Goal: Information Seeking & Learning: Learn about a topic

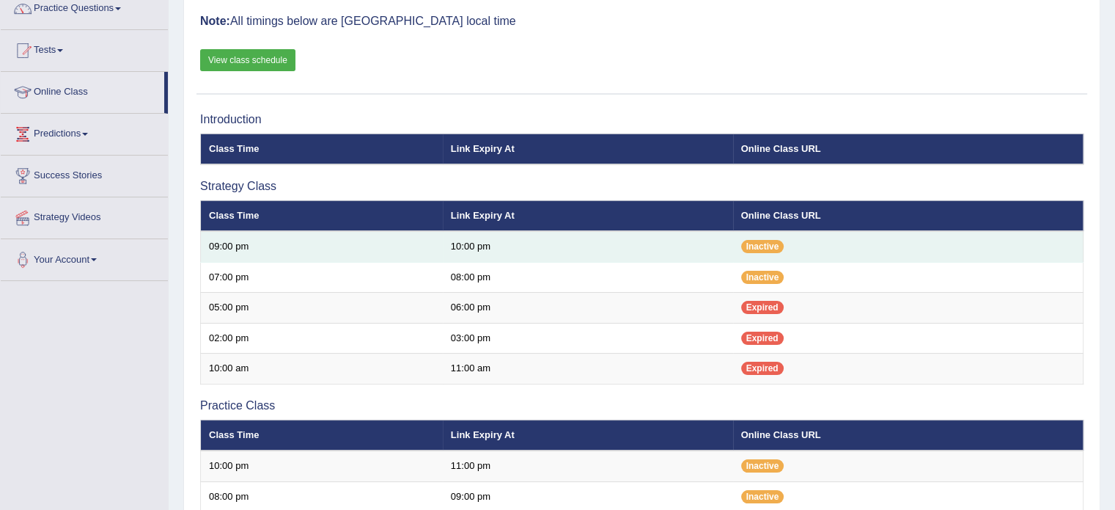
scroll to position [1, 0]
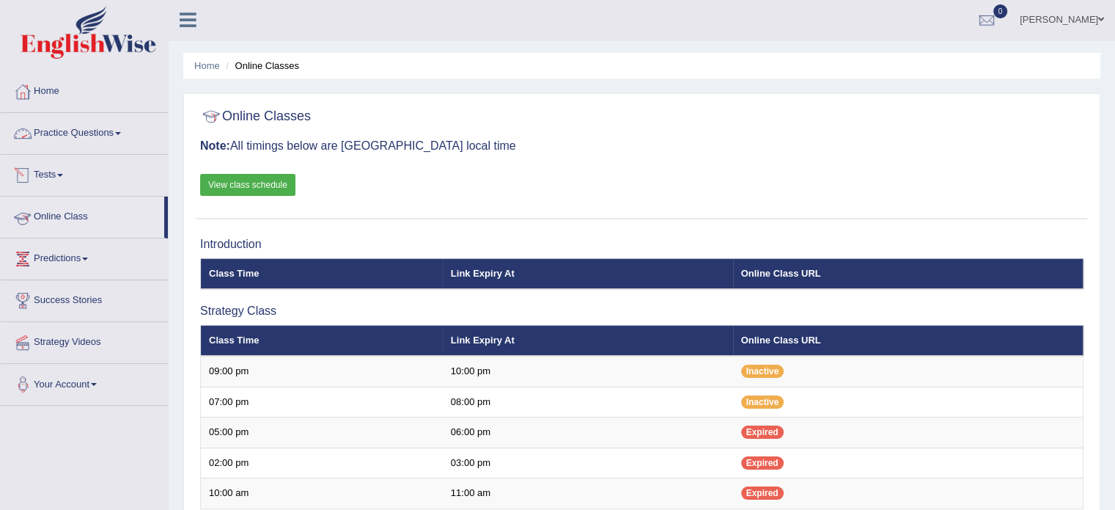
click at [104, 142] on link "Practice Questions" at bounding box center [84, 131] width 167 height 37
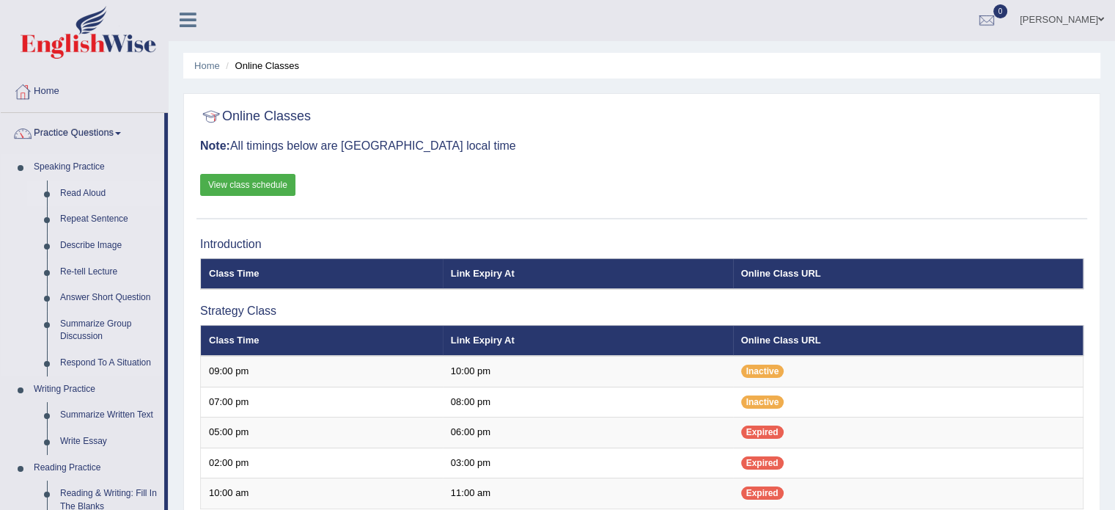
click at [87, 193] on link "Read Aloud" at bounding box center [109, 193] width 111 height 26
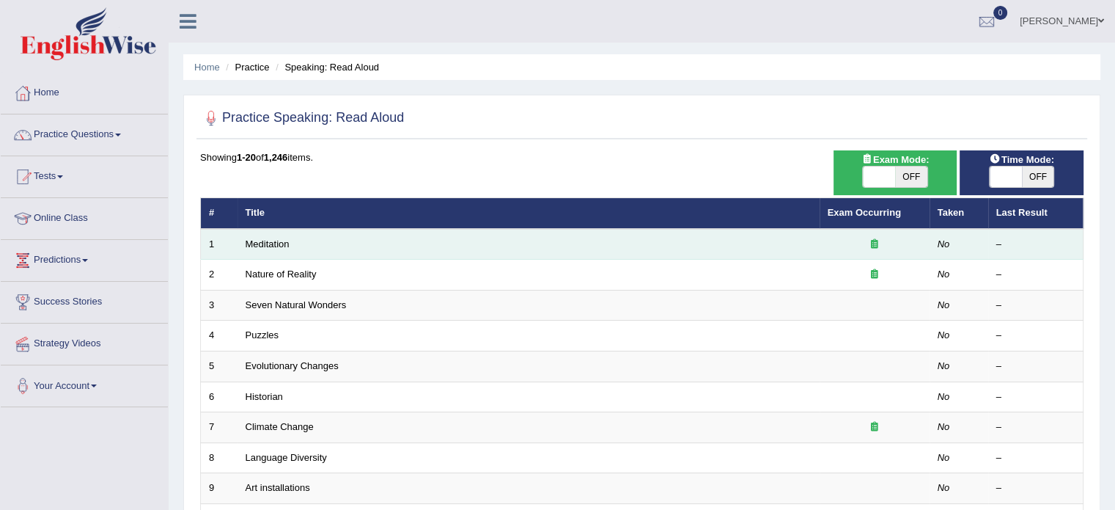
click at [331, 236] on td "Meditation" at bounding box center [529, 244] width 582 height 31
click at [331, 240] on td "Meditation" at bounding box center [529, 244] width 582 height 31
click at [255, 238] on link "Meditation" at bounding box center [268, 243] width 44 height 11
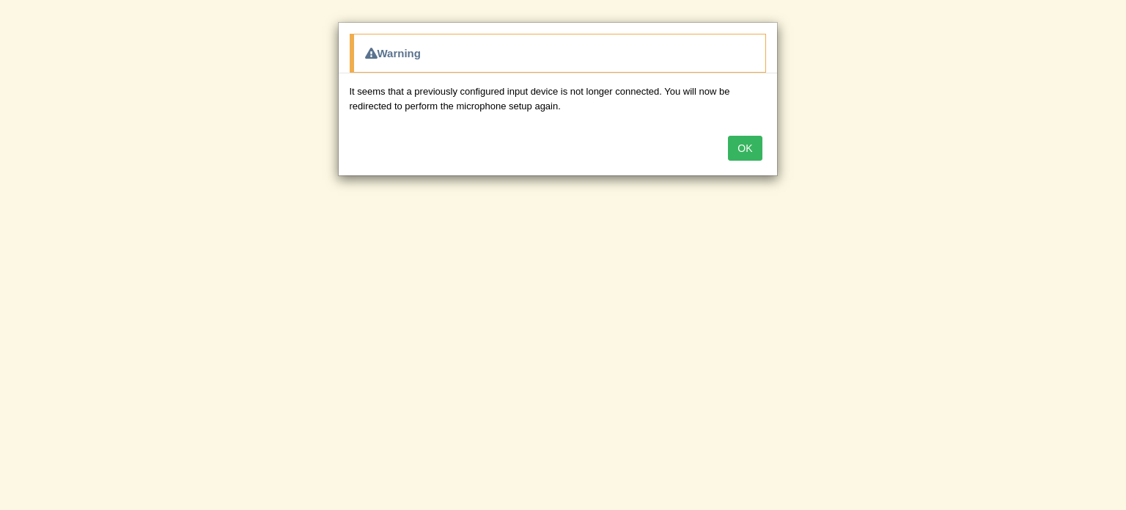
click at [752, 138] on button "OK" at bounding box center [745, 148] width 34 height 25
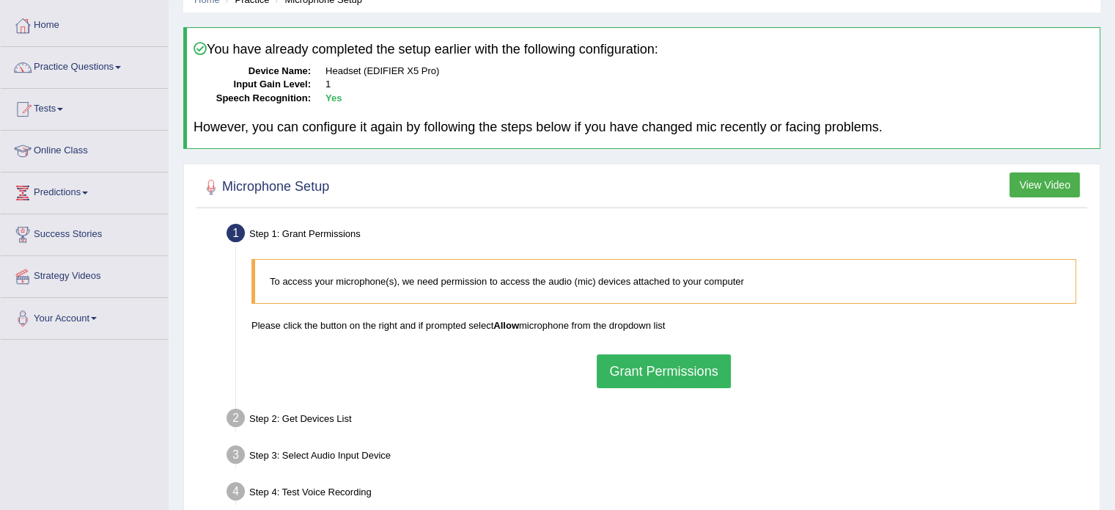
scroll to position [69, 0]
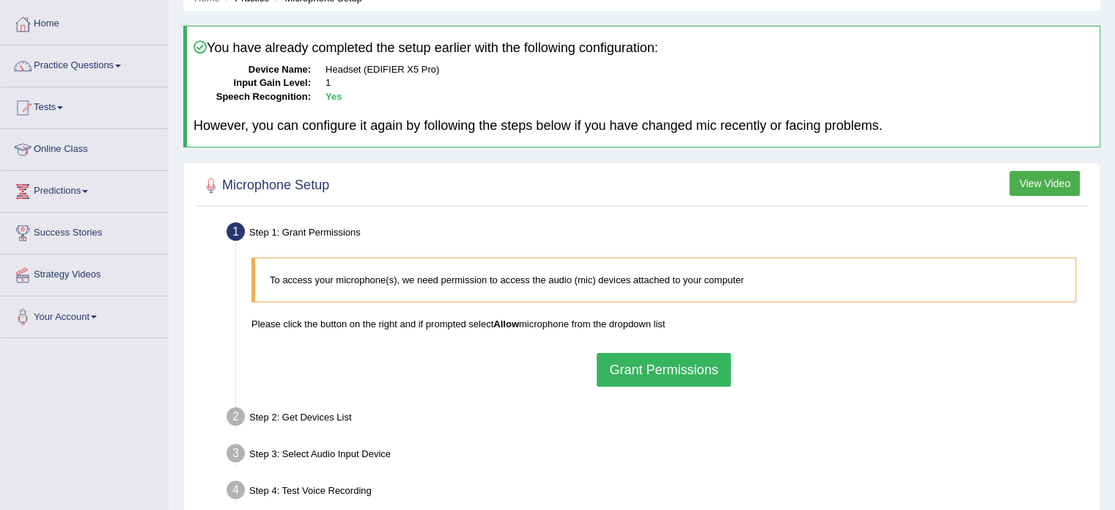
click at [670, 357] on button "Grant Permissions" at bounding box center [663, 370] width 133 height 34
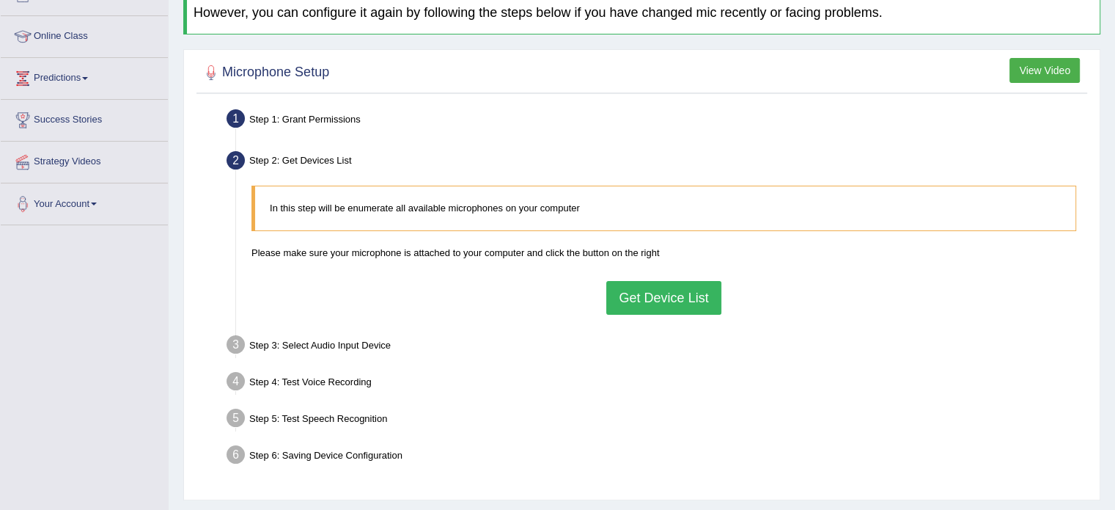
scroll to position [181, 0]
click at [642, 298] on button "Get Device List" at bounding box center [663, 299] width 114 height 34
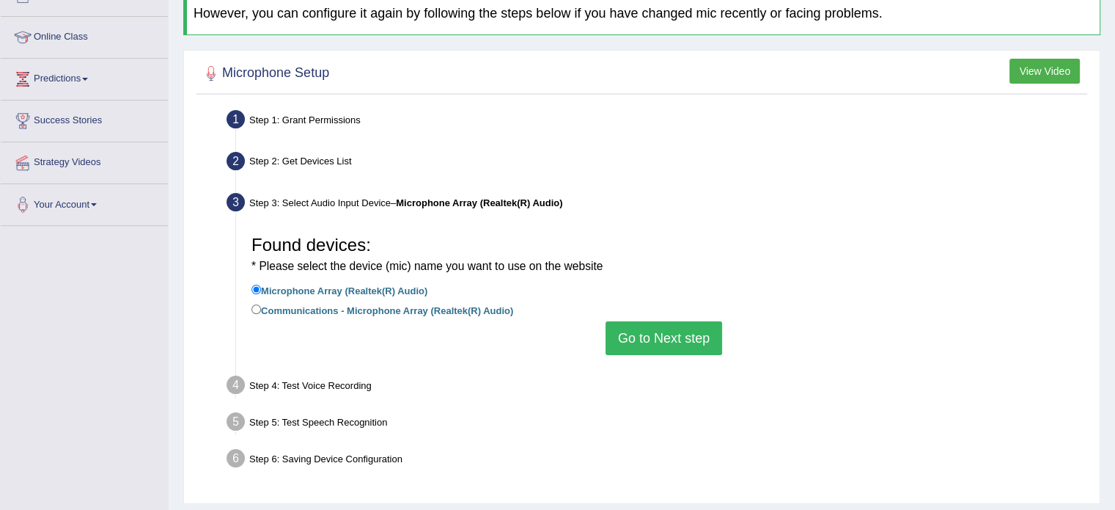
click at [685, 331] on button "Go to Next step" at bounding box center [664, 338] width 117 height 34
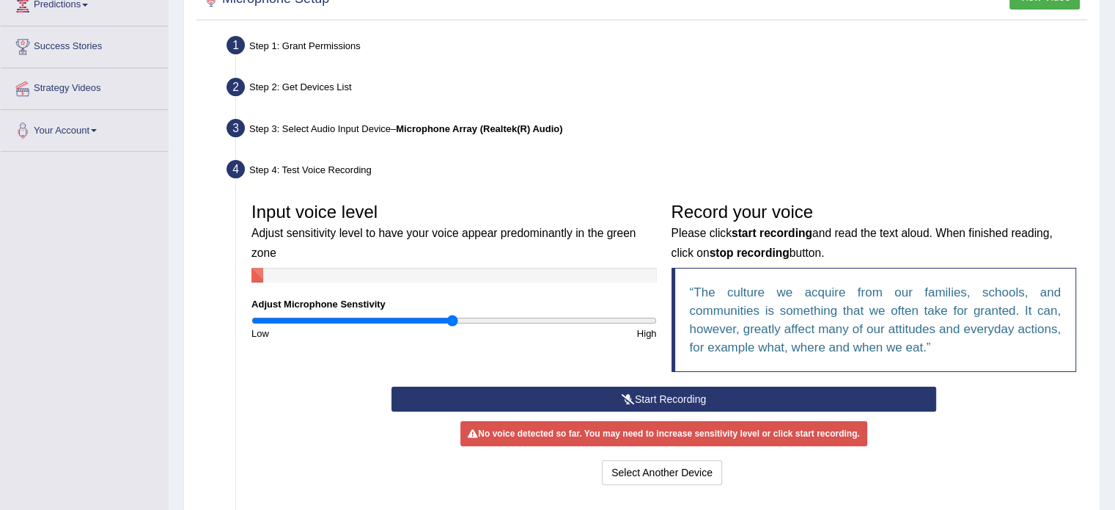
scroll to position [274, 0]
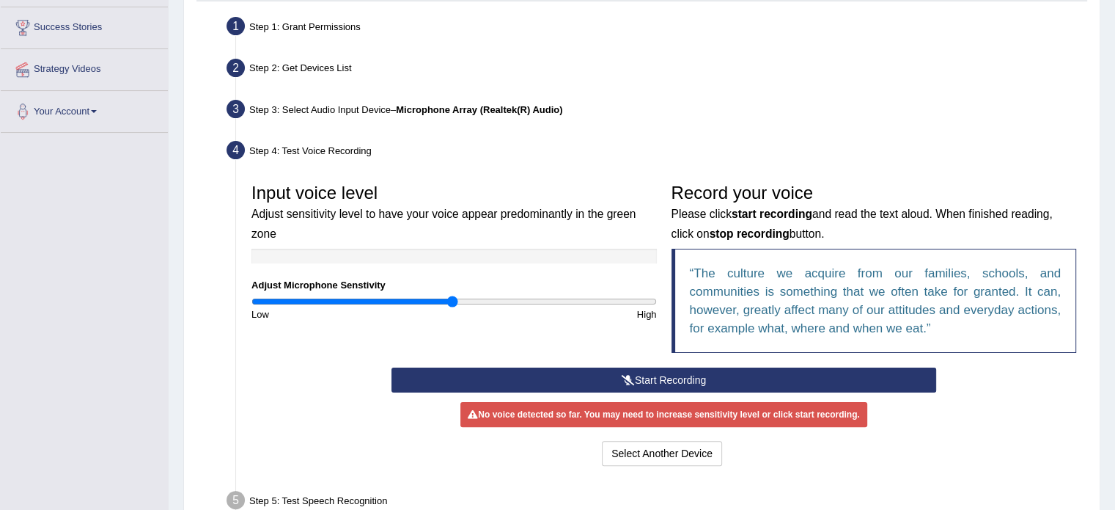
drag, startPoint x: 588, startPoint y: 382, endPoint x: 575, endPoint y: 377, distance: 14.2
click at [575, 377] on button "Start Recording" at bounding box center [664, 379] width 545 height 25
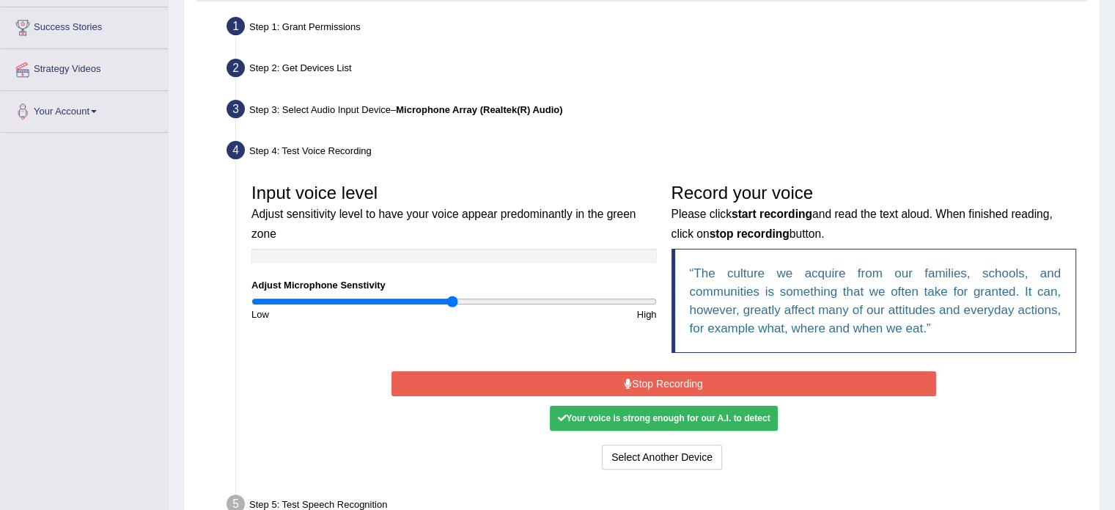
click at [611, 381] on button "Stop Recording" at bounding box center [664, 383] width 545 height 25
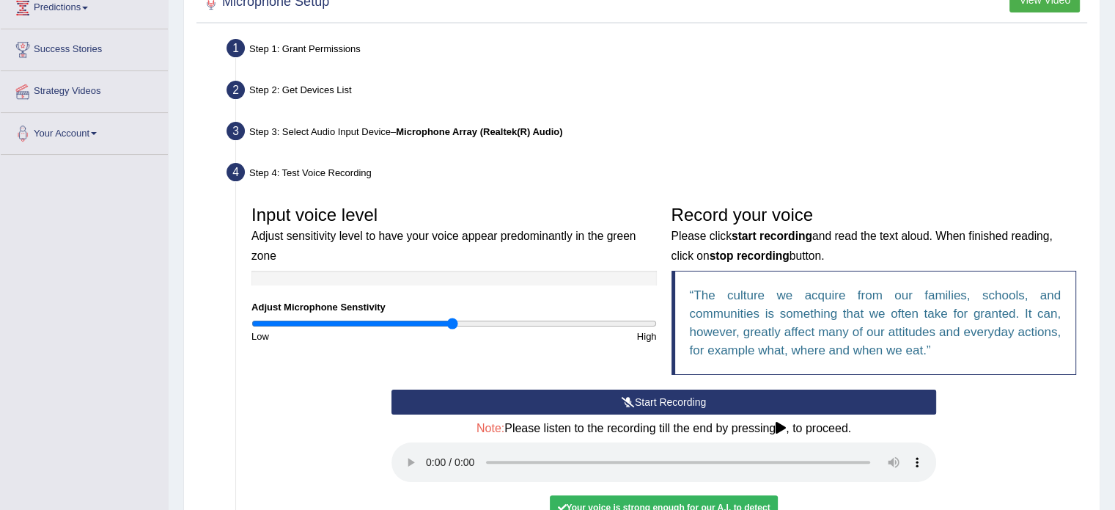
scroll to position [275, 0]
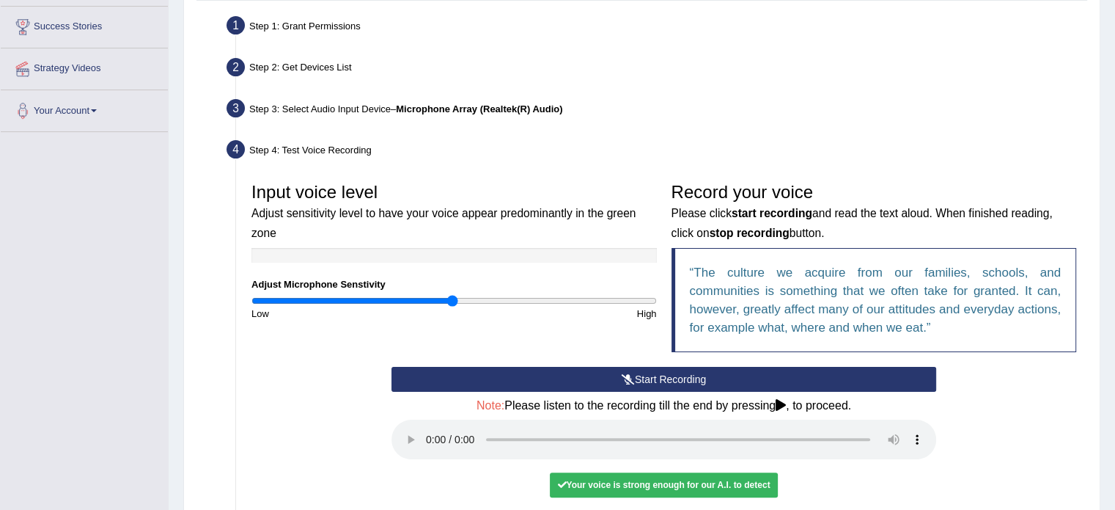
click at [661, 375] on button "Start Recording" at bounding box center [664, 379] width 545 height 25
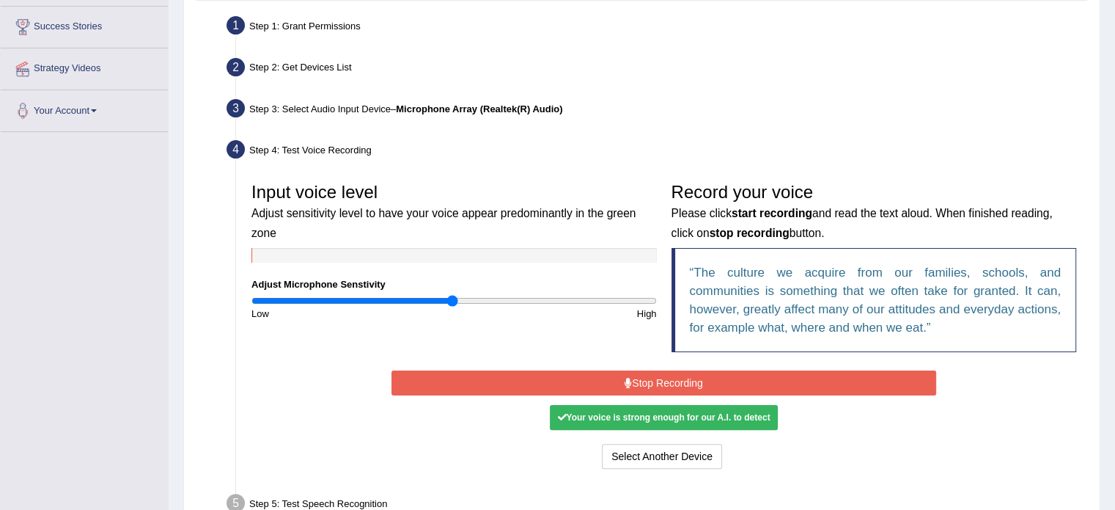
click at [661, 375] on button "Stop Recording" at bounding box center [664, 382] width 545 height 25
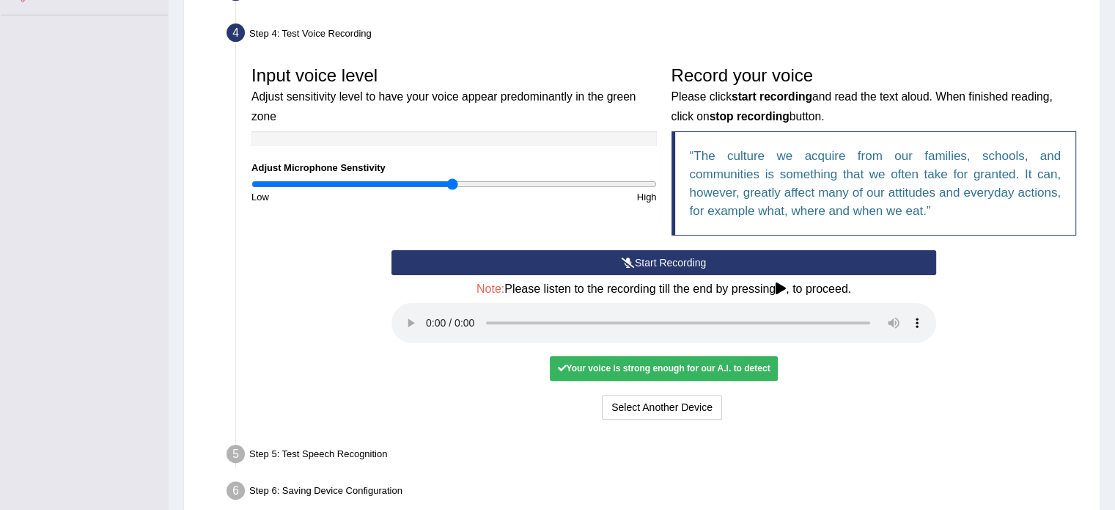
scroll to position [411, 0]
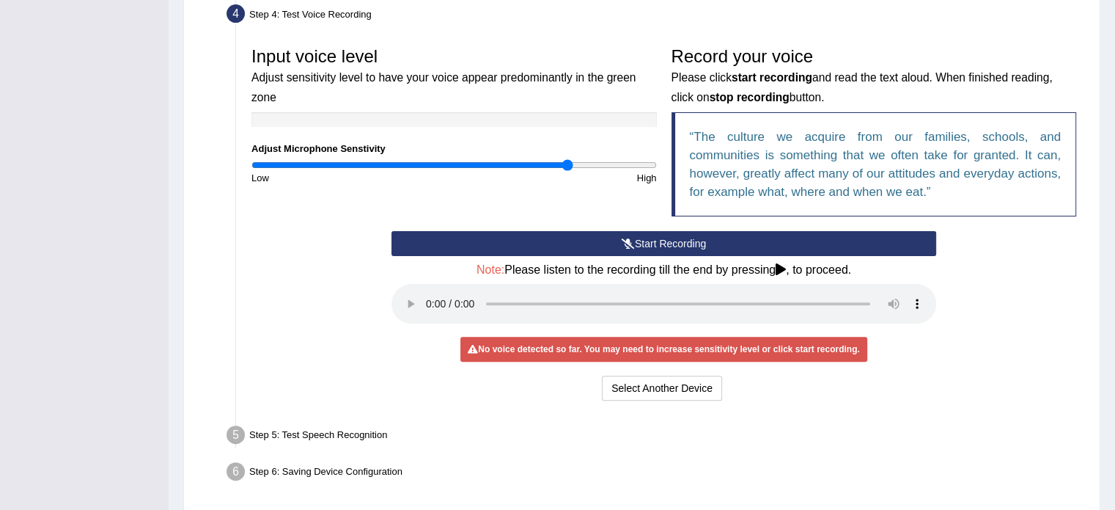
drag, startPoint x: 453, startPoint y: 166, endPoint x: 566, endPoint y: 169, distance: 113.0
type input "1.58"
click at [566, 169] on input "range" at bounding box center [453, 165] width 405 height 12
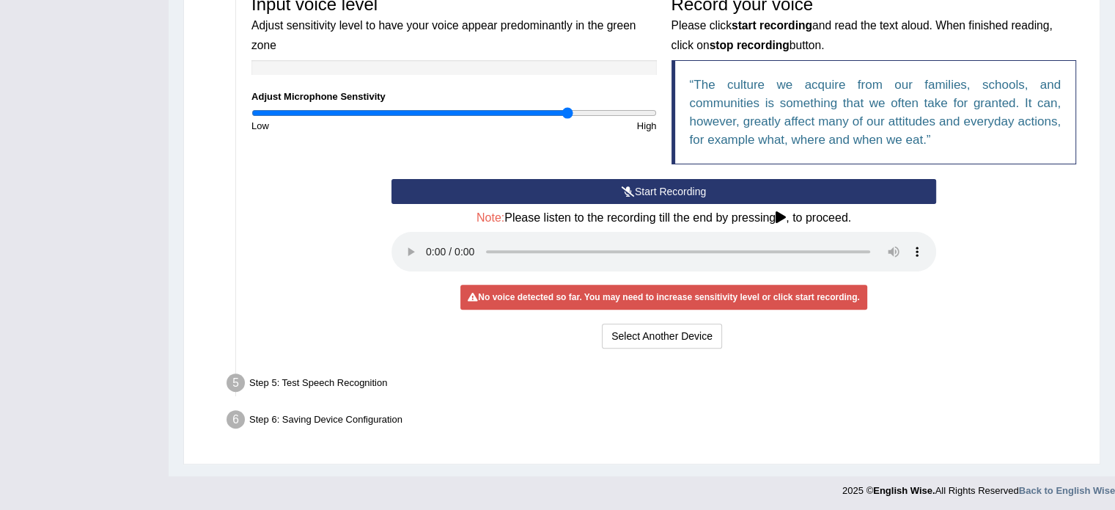
scroll to position [463, 0]
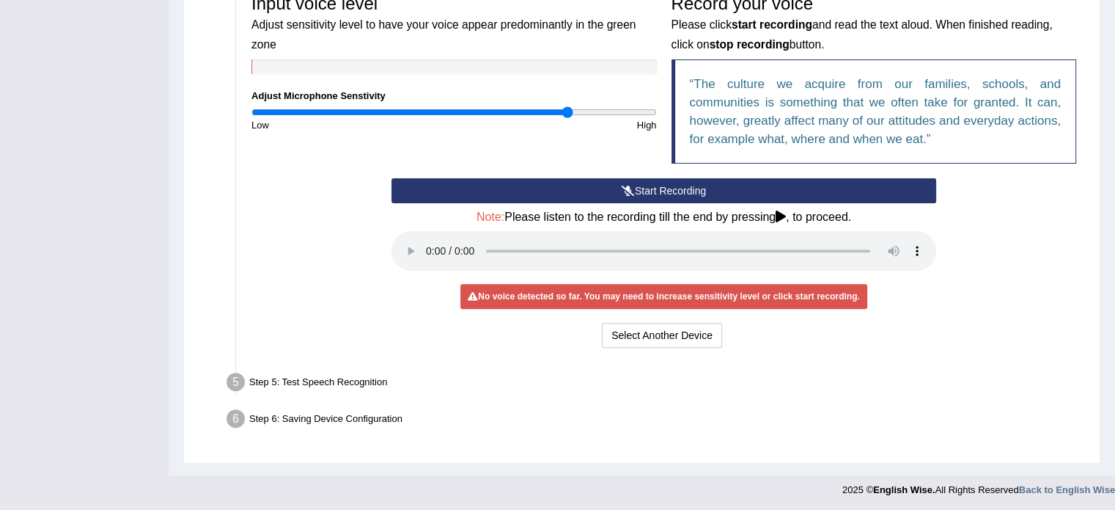
click at [870, 337] on div "Select Another Device Voice is ok. Go to Next step" at bounding box center [664, 337] width 545 height 29
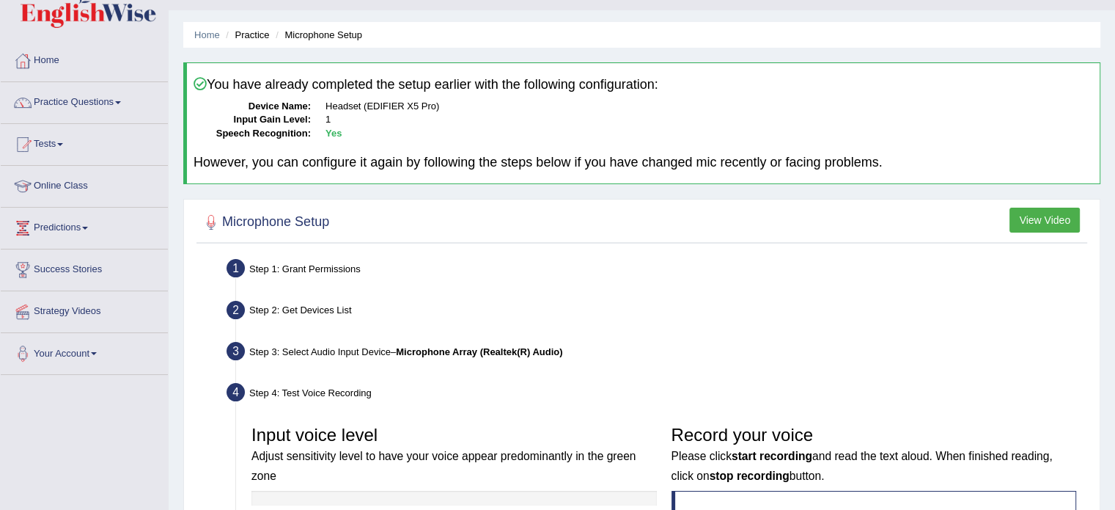
scroll to position [0, 0]
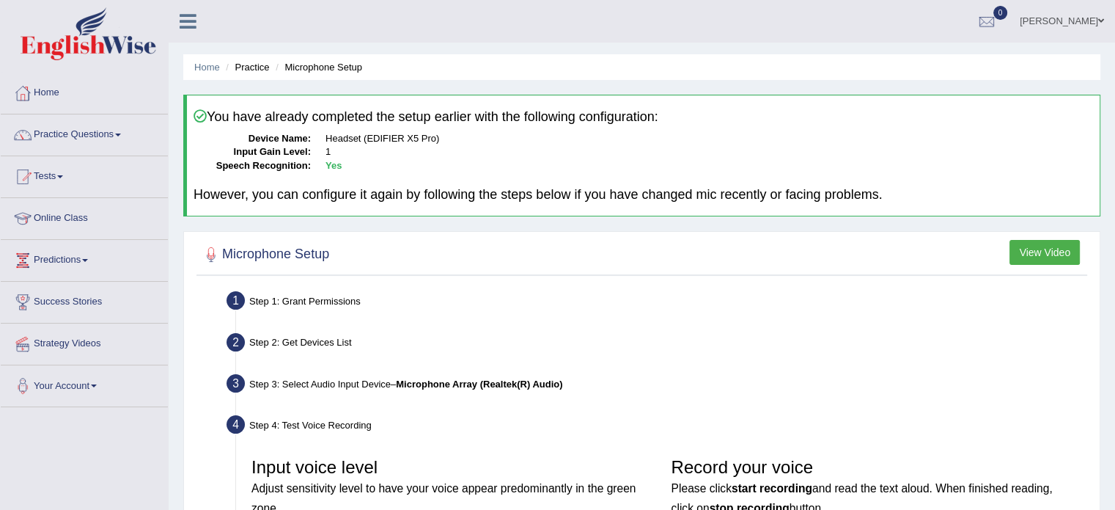
click at [254, 65] on li "Practice" at bounding box center [245, 67] width 47 height 14
click at [72, 141] on link "Practice Questions" at bounding box center [84, 132] width 167 height 37
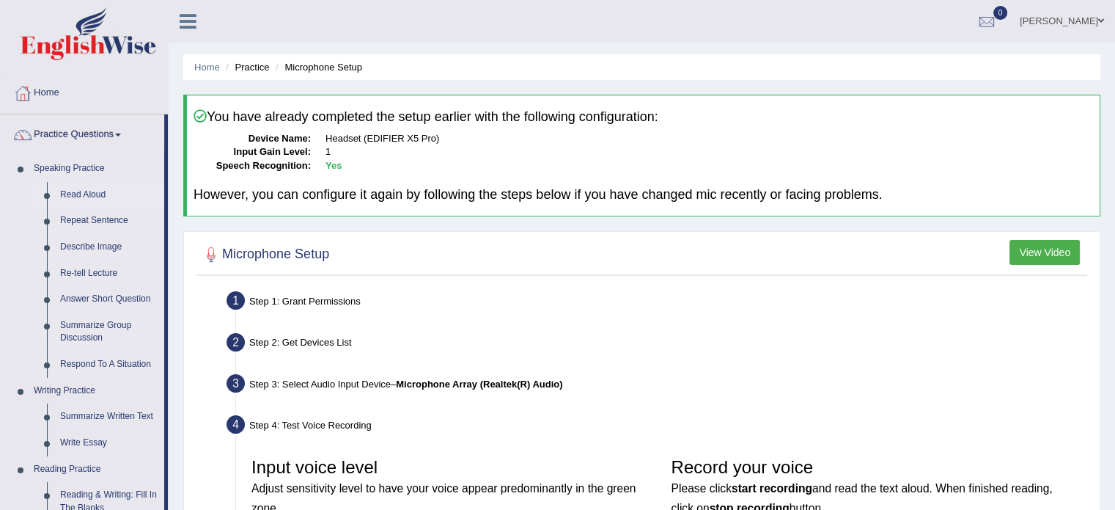
click at [67, 193] on link "Read Aloud" at bounding box center [109, 195] width 111 height 26
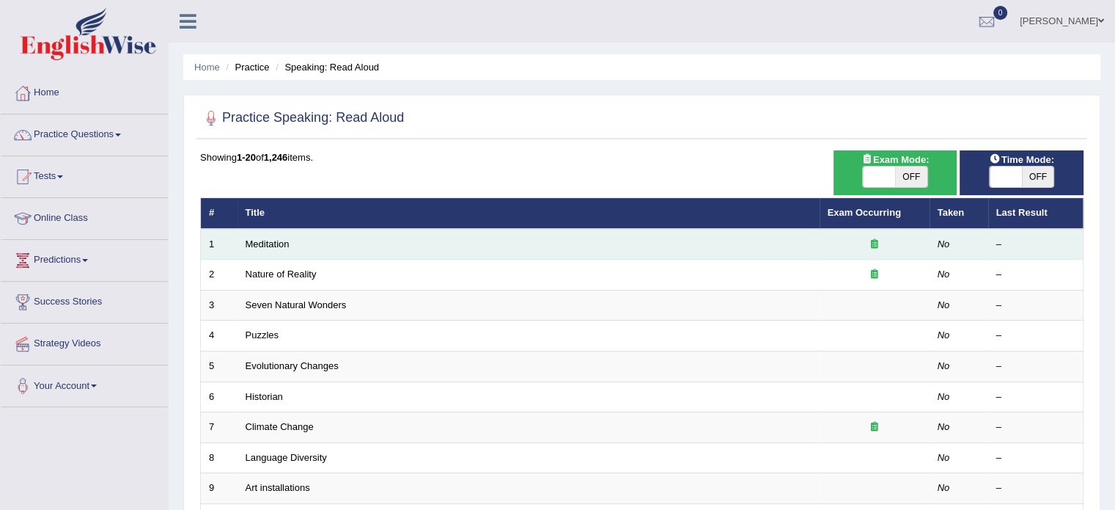
click at [738, 245] on td "Meditation" at bounding box center [529, 244] width 582 height 31
click at [334, 236] on td "Meditation" at bounding box center [529, 244] width 582 height 31
click at [340, 240] on td "Meditation" at bounding box center [529, 244] width 582 height 31
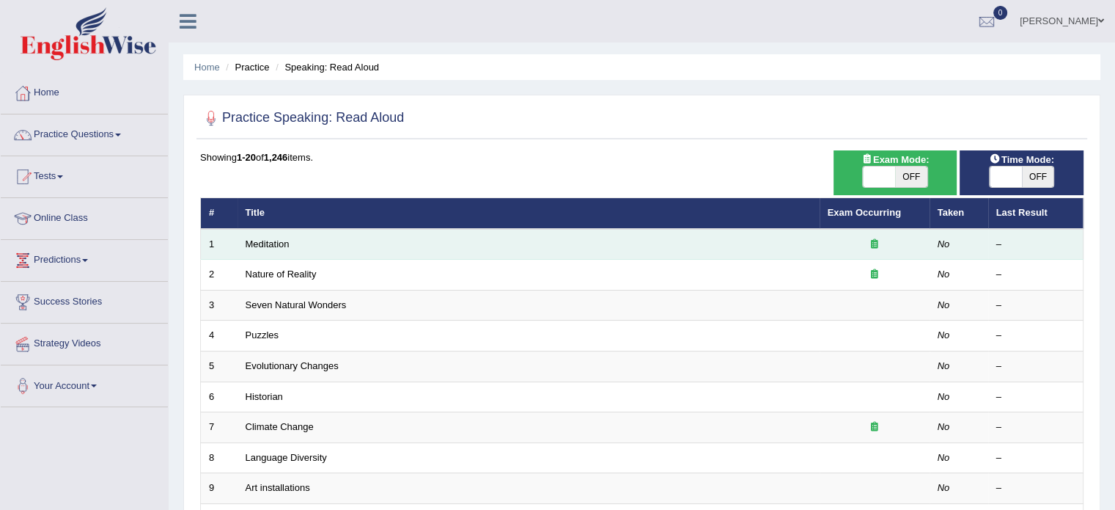
click at [340, 240] on td "Meditation" at bounding box center [529, 244] width 582 height 31
click at [422, 243] on td "Meditation" at bounding box center [529, 244] width 582 height 31
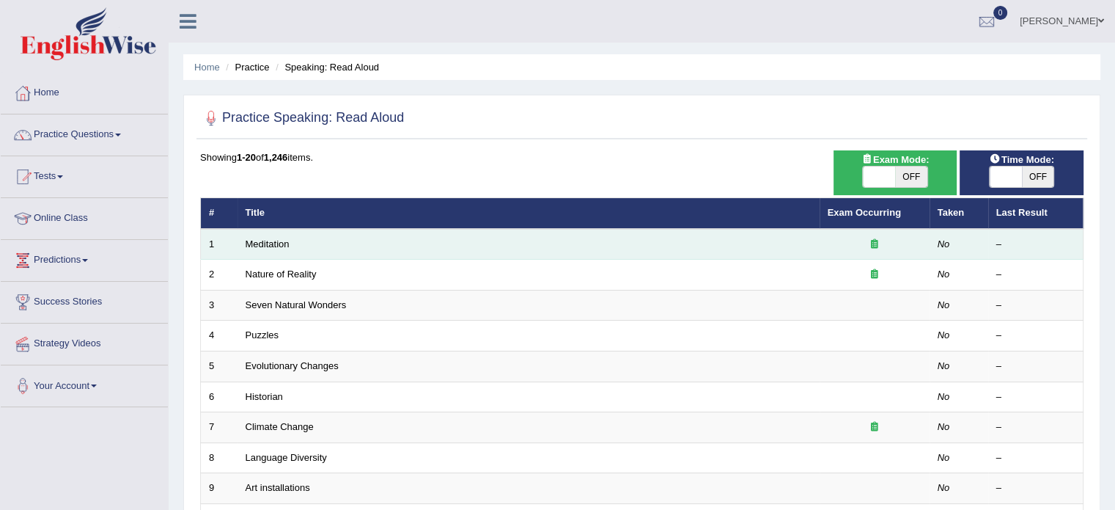
click at [422, 243] on td "Meditation" at bounding box center [529, 244] width 582 height 31
click at [878, 241] on div at bounding box center [875, 245] width 94 height 14
drag, startPoint x: 961, startPoint y: 240, endPoint x: 601, endPoint y: 251, distance: 360.2
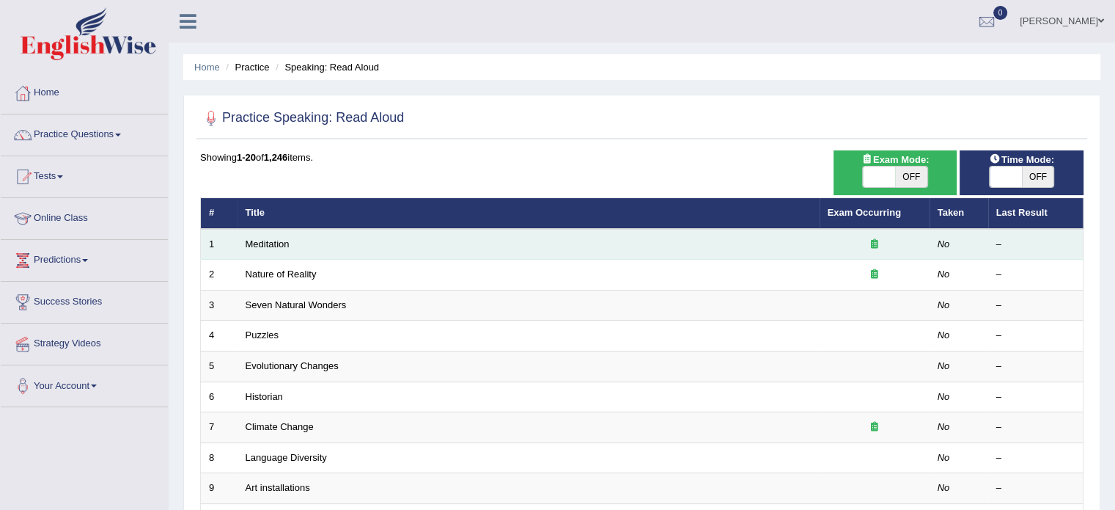
click at [601, 251] on td "Meditation" at bounding box center [529, 244] width 582 height 31
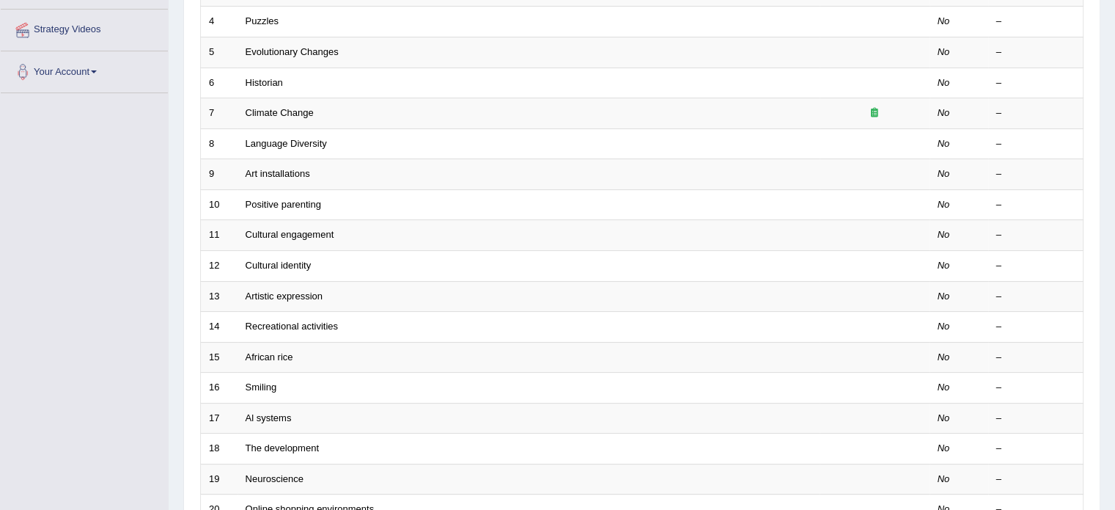
scroll to position [313, 0]
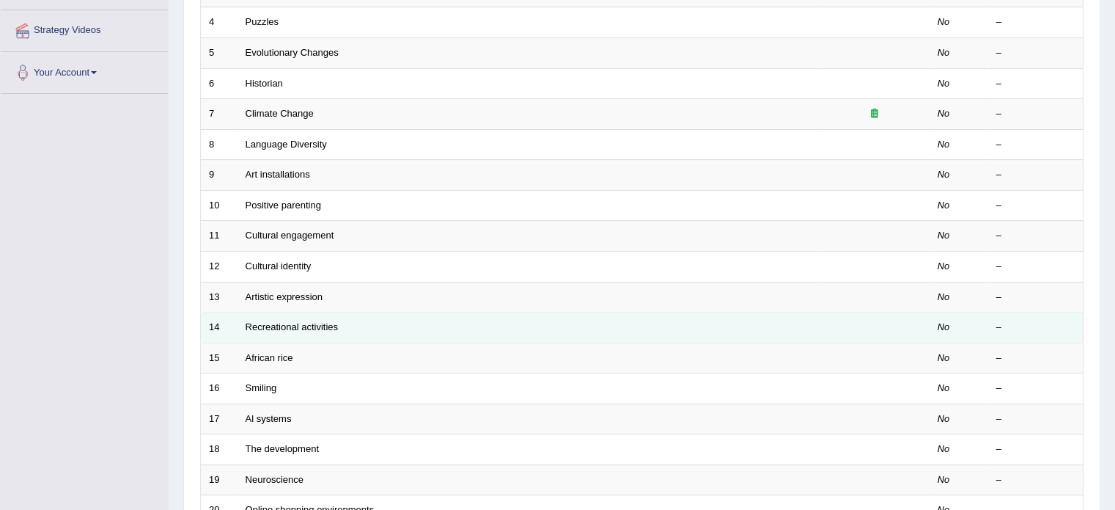
click at [473, 323] on td "Recreational activities" at bounding box center [529, 327] width 582 height 31
